Goal: Information Seeking & Learning: Learn about a topic

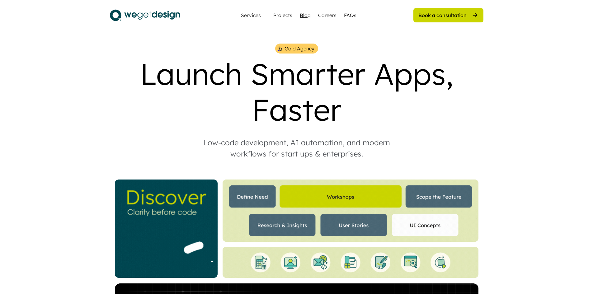
drag, startPoint x: 0, startPoint y: 0, endPoint x: 308, endPoint y: 13, distance: 308.1
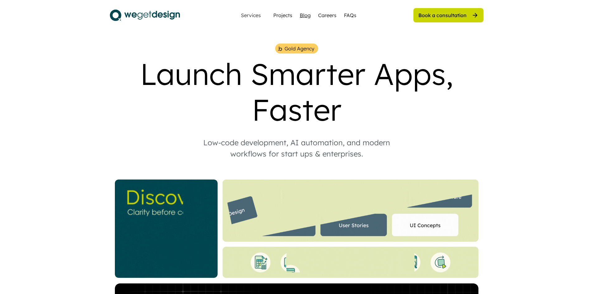
click at [309, 12] on div "Blog" at bounding box center [305, 15] width 11 height 7
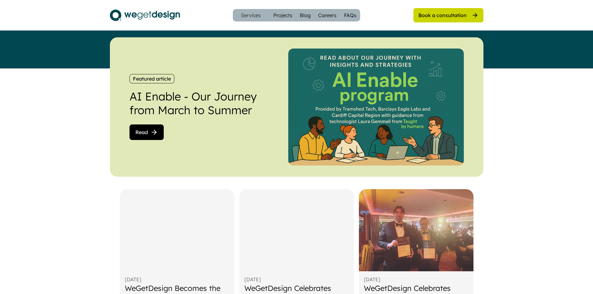
scroll to position [125, 0]
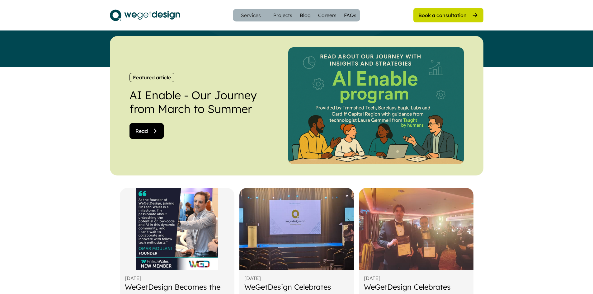
click at [154, 131] on use at bounding box center [154, 131] width 4 height 4
